Goal: Find specific page/section: Find specific page/section

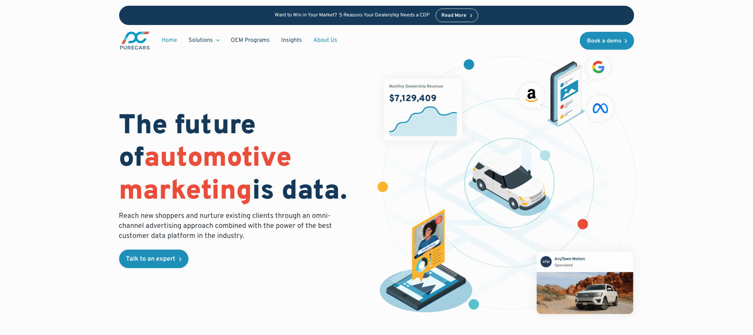
click at [326, 38] on link "About Us" at bounding box center [325, 41] width 35 height 14
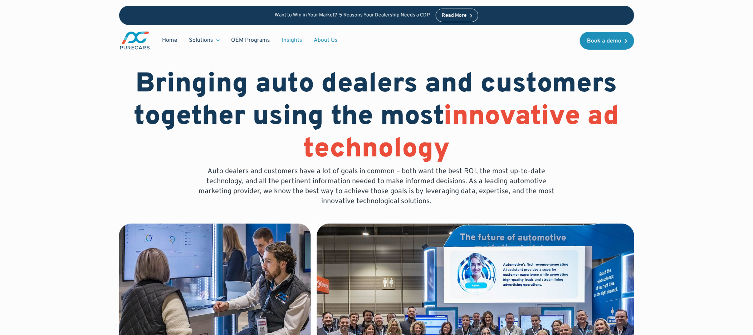
click at [288, 36] on link "Insights" at bounding box center [292, 41] width 32 height 14
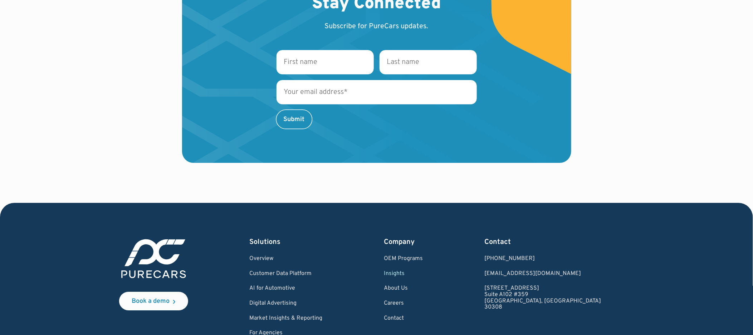
scroll to position [1157, 0]
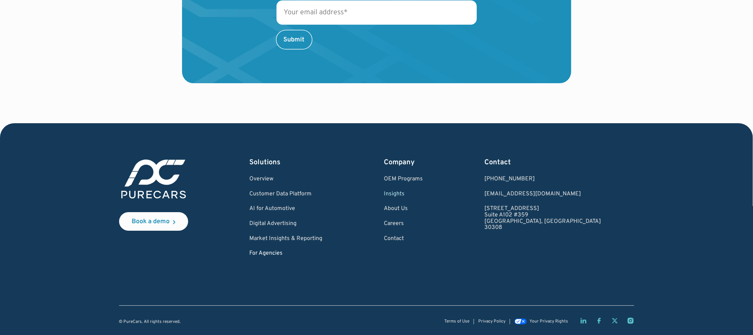
click at [284, 255] on link "For Agencies" at bounding box center [286, 254] width 73 height 6
